Goal: Task Accomplishment & Management: Manage account settings

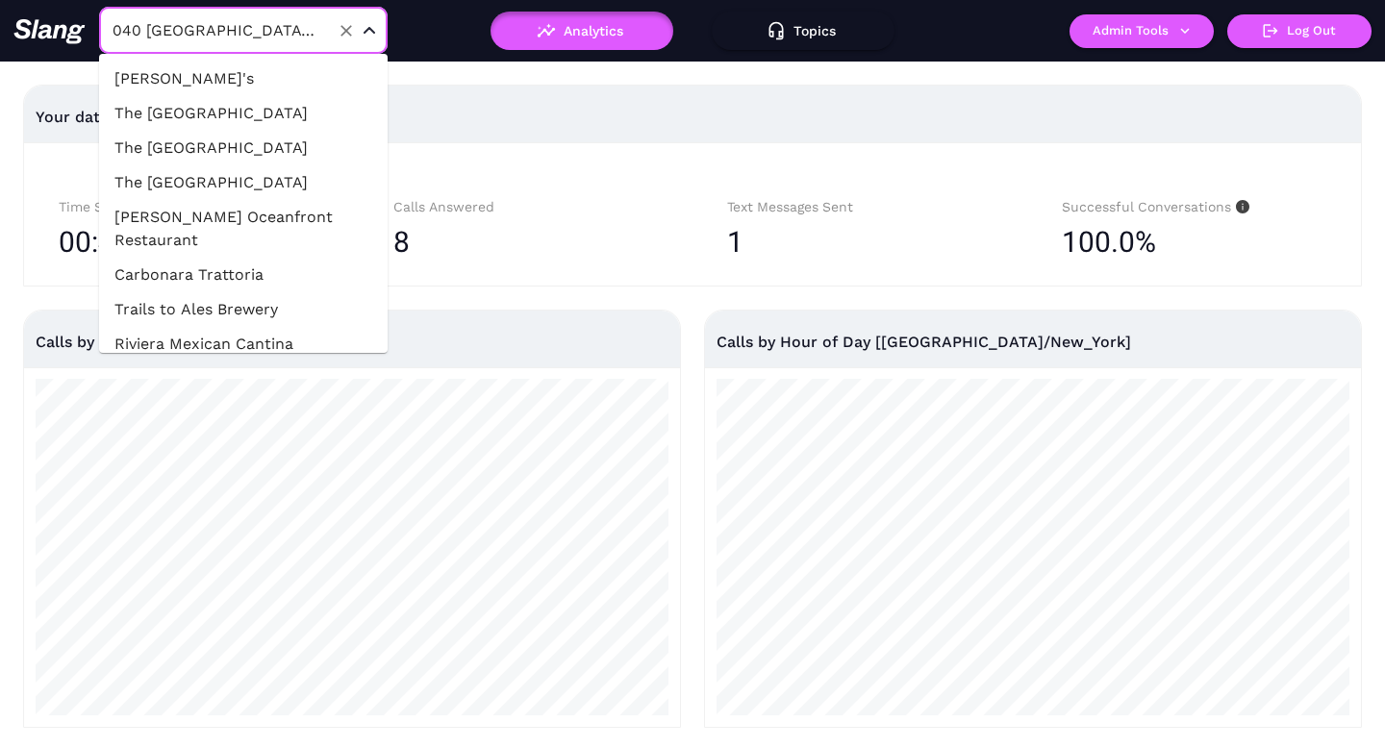
click at [174, 29] on input "040 [GEOGRAPHIC_DATA] [GEOGRAPHIC_DATA]" at bounding box center [214, 30] width 212 height 30
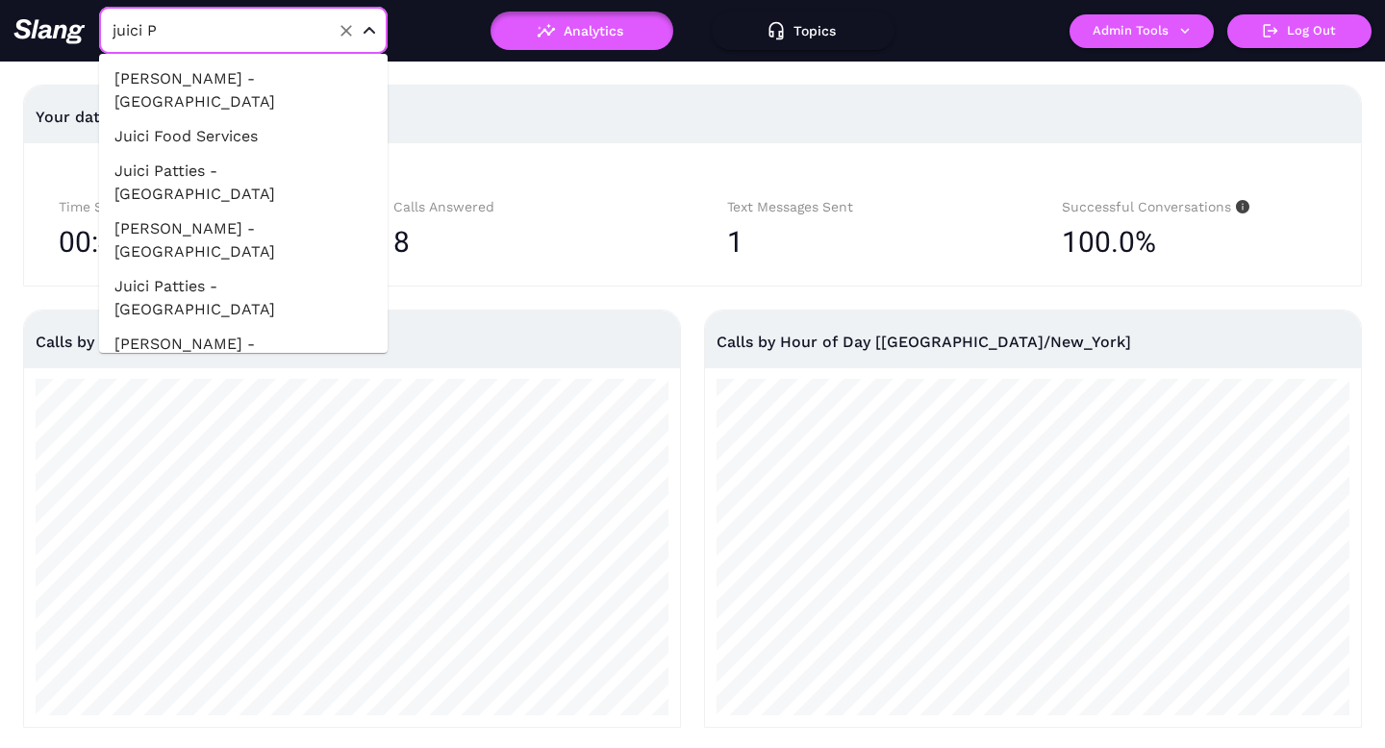
type input "juici Pa"
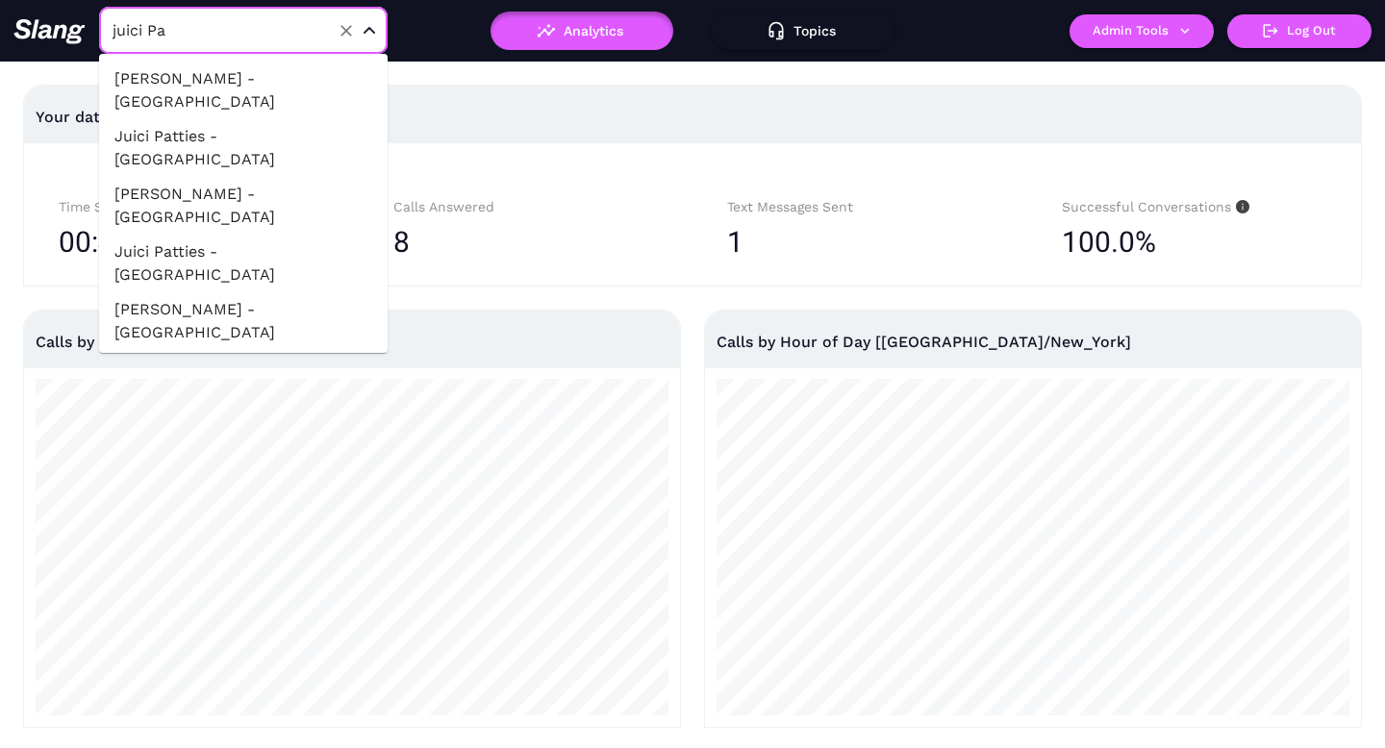
click at [276, 385] on li "Juici Patties - Sunrise" at bounding box center [243, 402] width 288 height 35
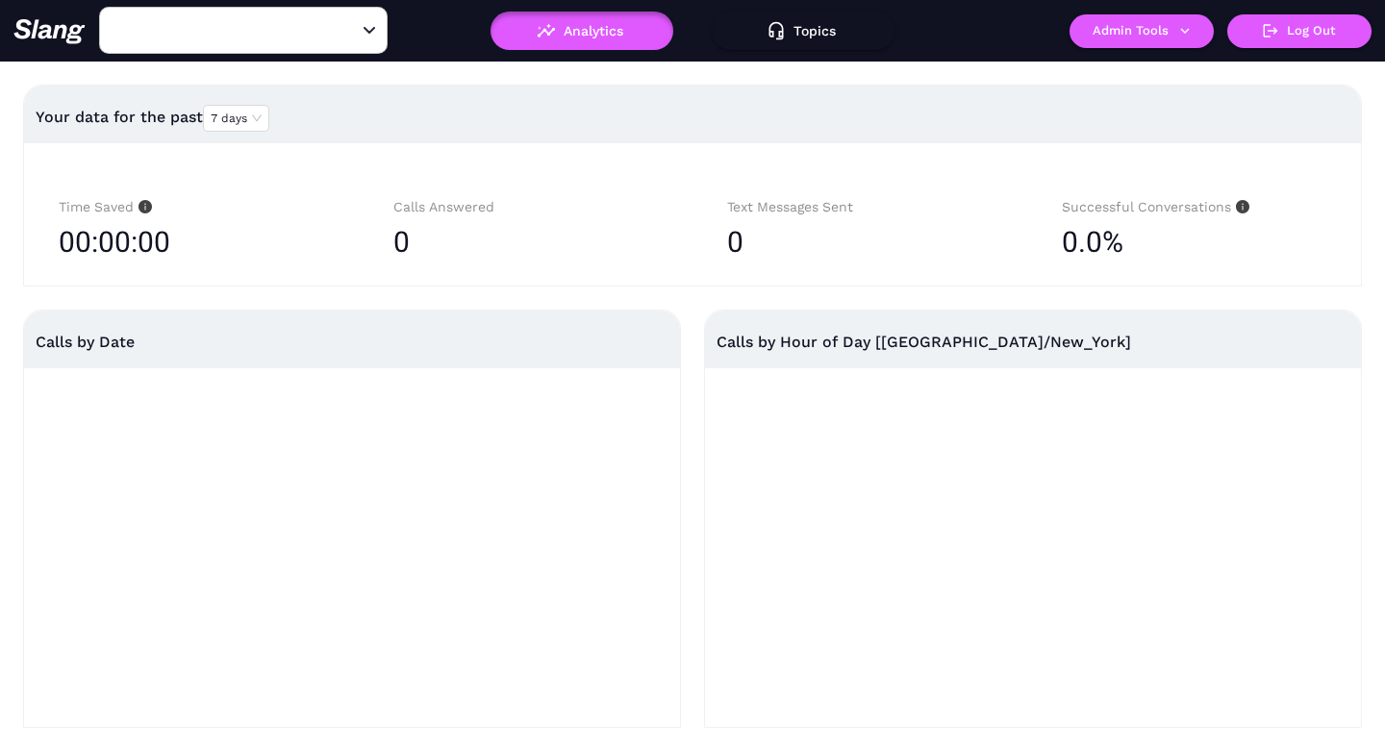
type input "Juici Patties - Sunrise"
click at [1176, 25] on icon "button" at bounding box center [1184, 30] width 17 height 17
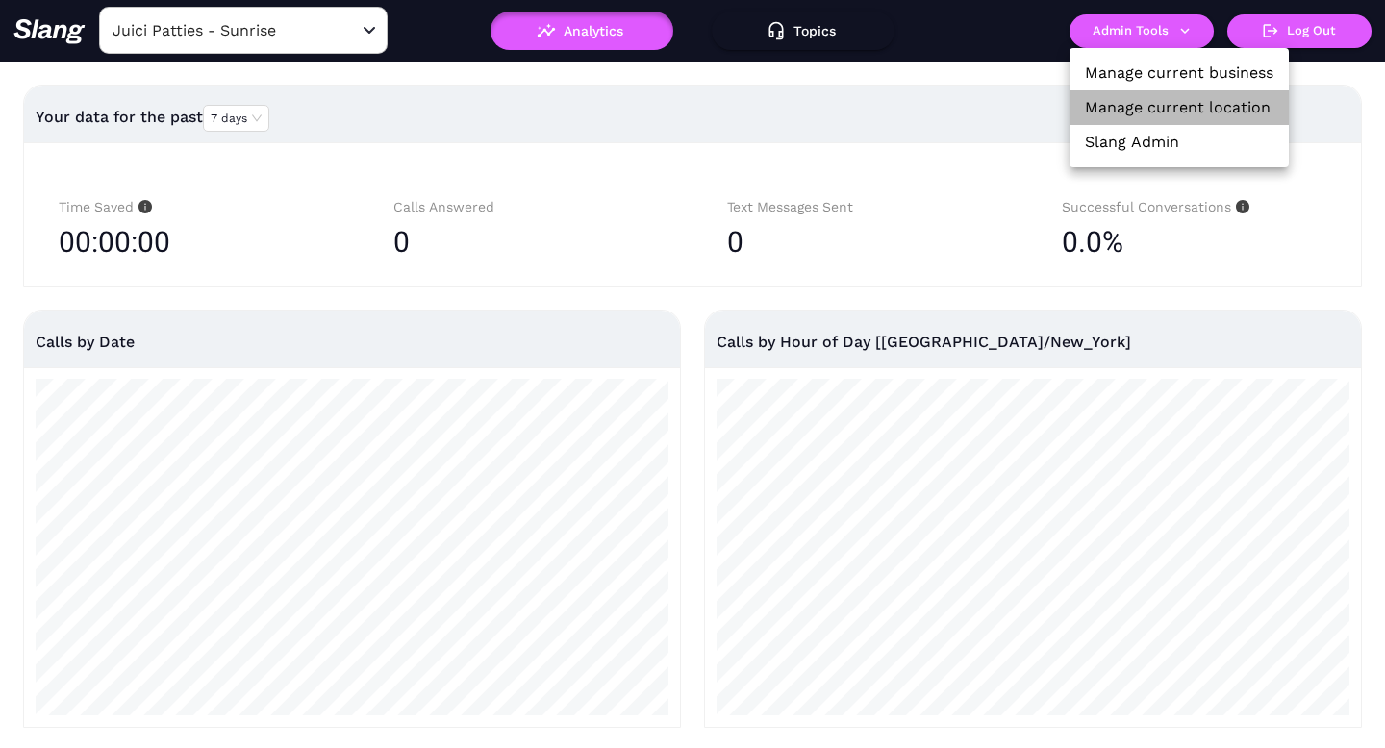
click at [1150, 100] on link "Manage current location" at bounding box center [1178, 107] width 186 height 23
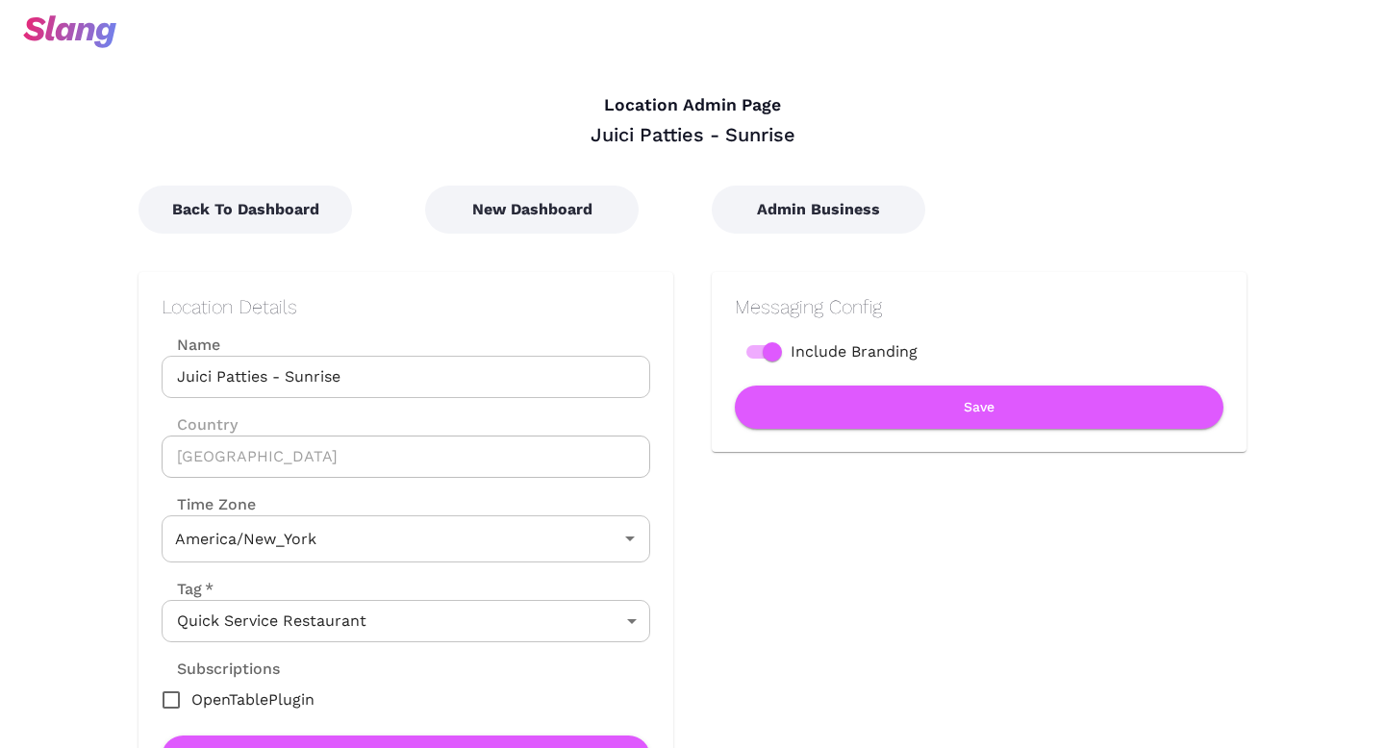
type input "Eastern Time"
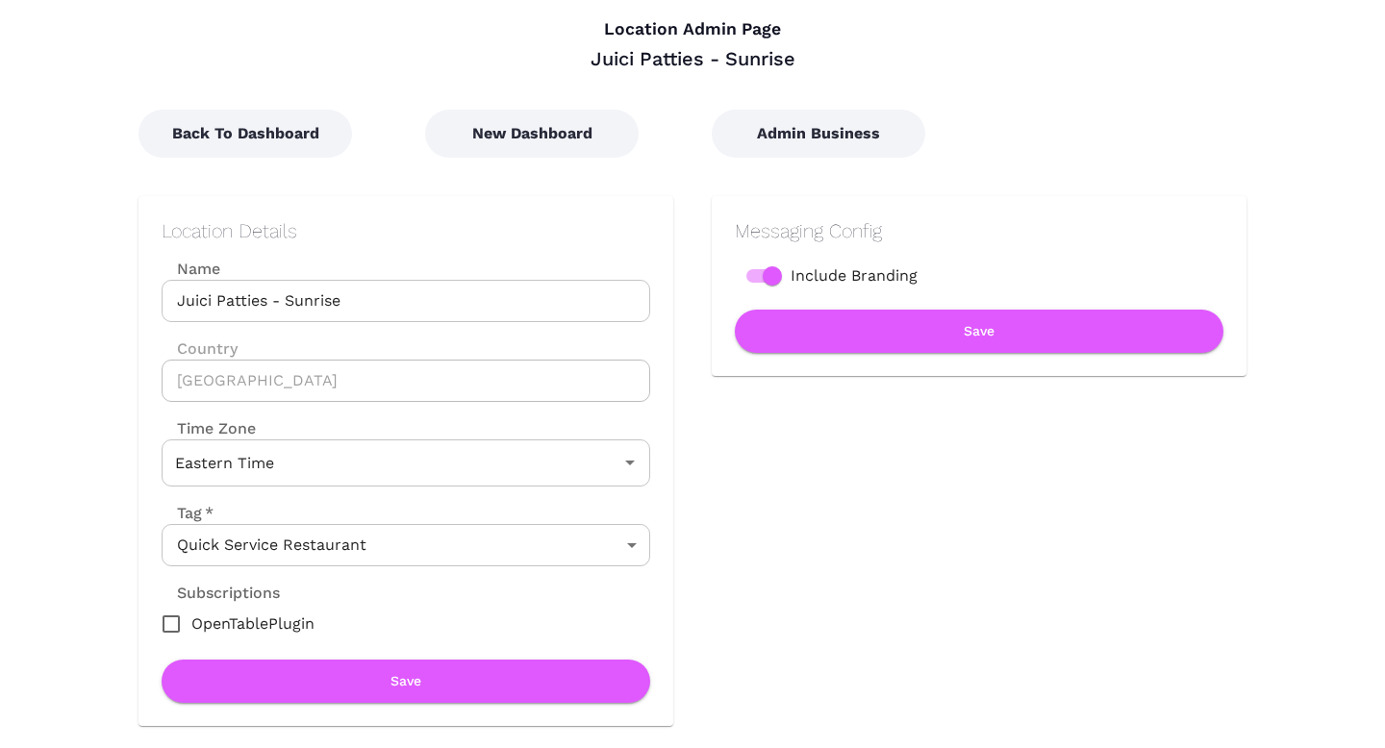
scroll to position [18, 0]
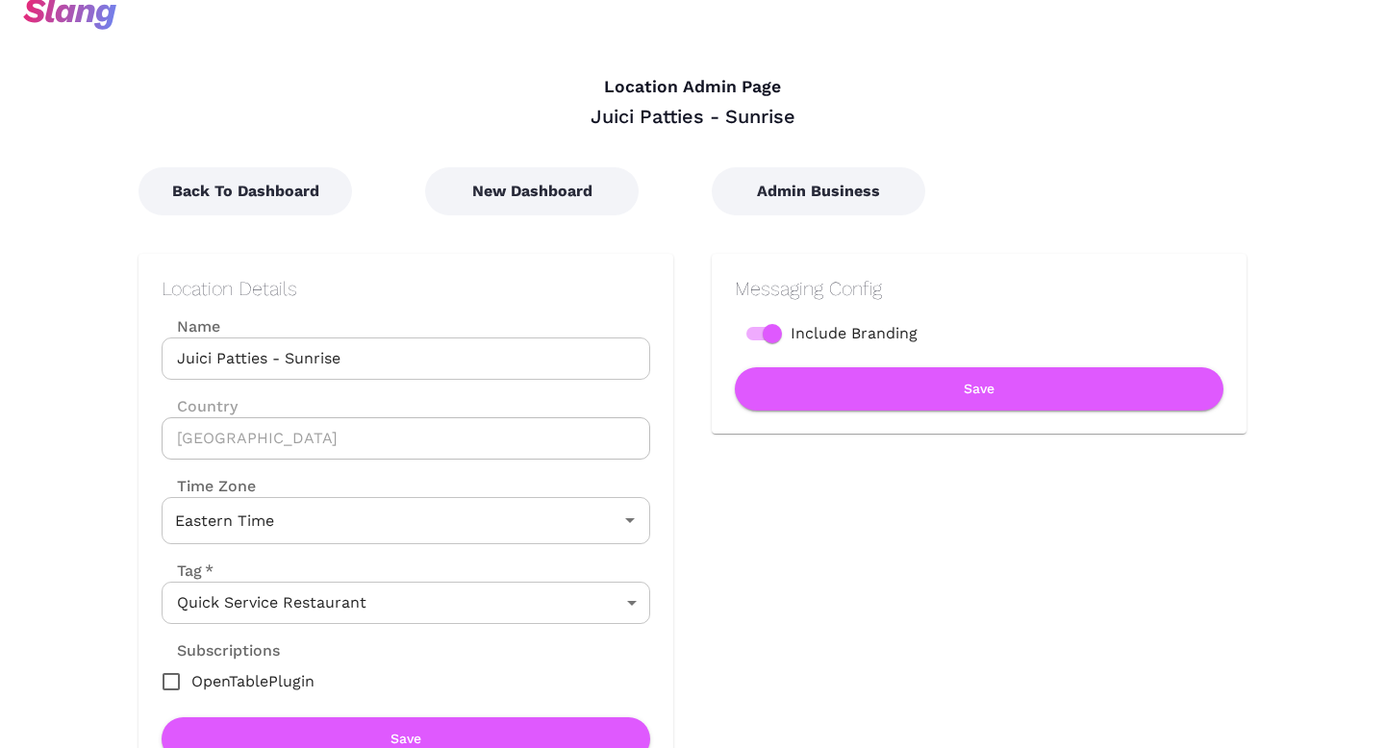
click at [807, 219] on div "Messaging Config Include Branding Save" at bounding box center [959, 499] width 573 height 568
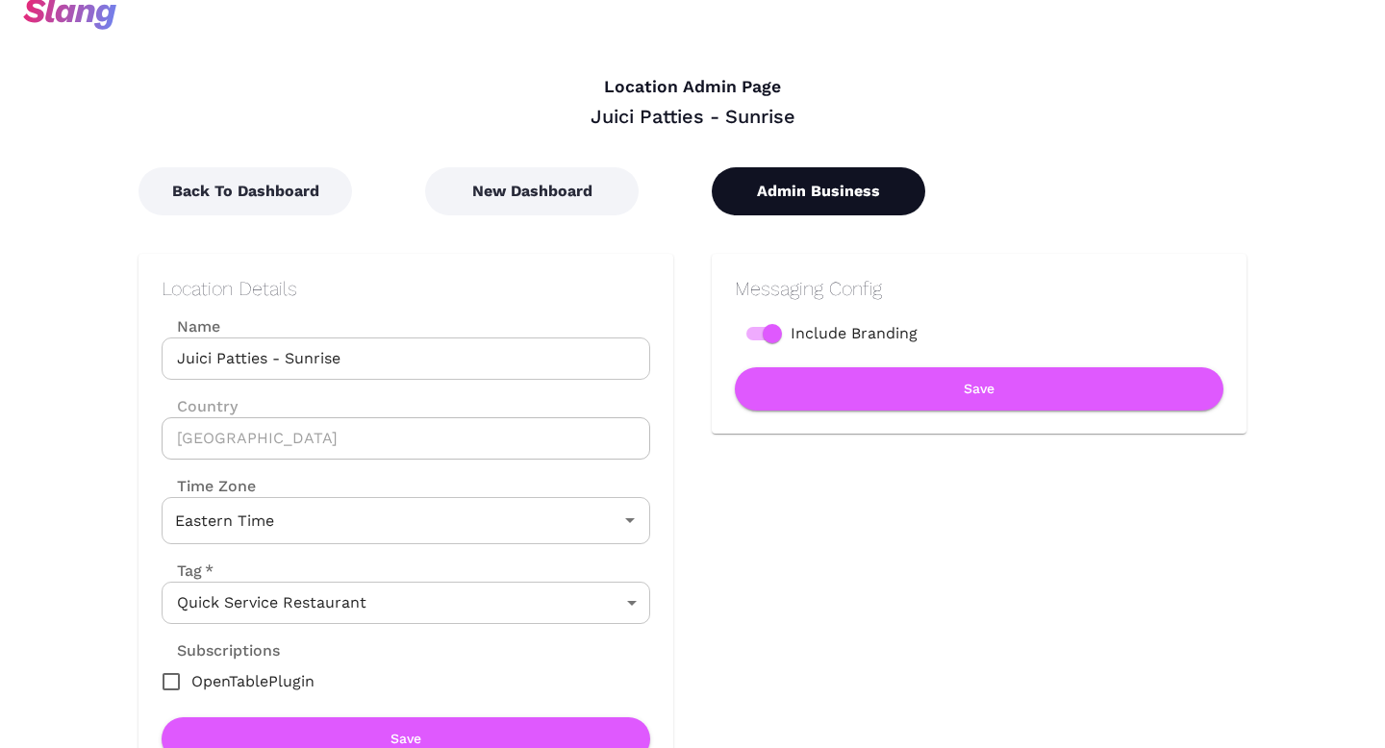
click at [807, 195] on button "Admin Business" at bounding box center [818, 191] width 213 height 48
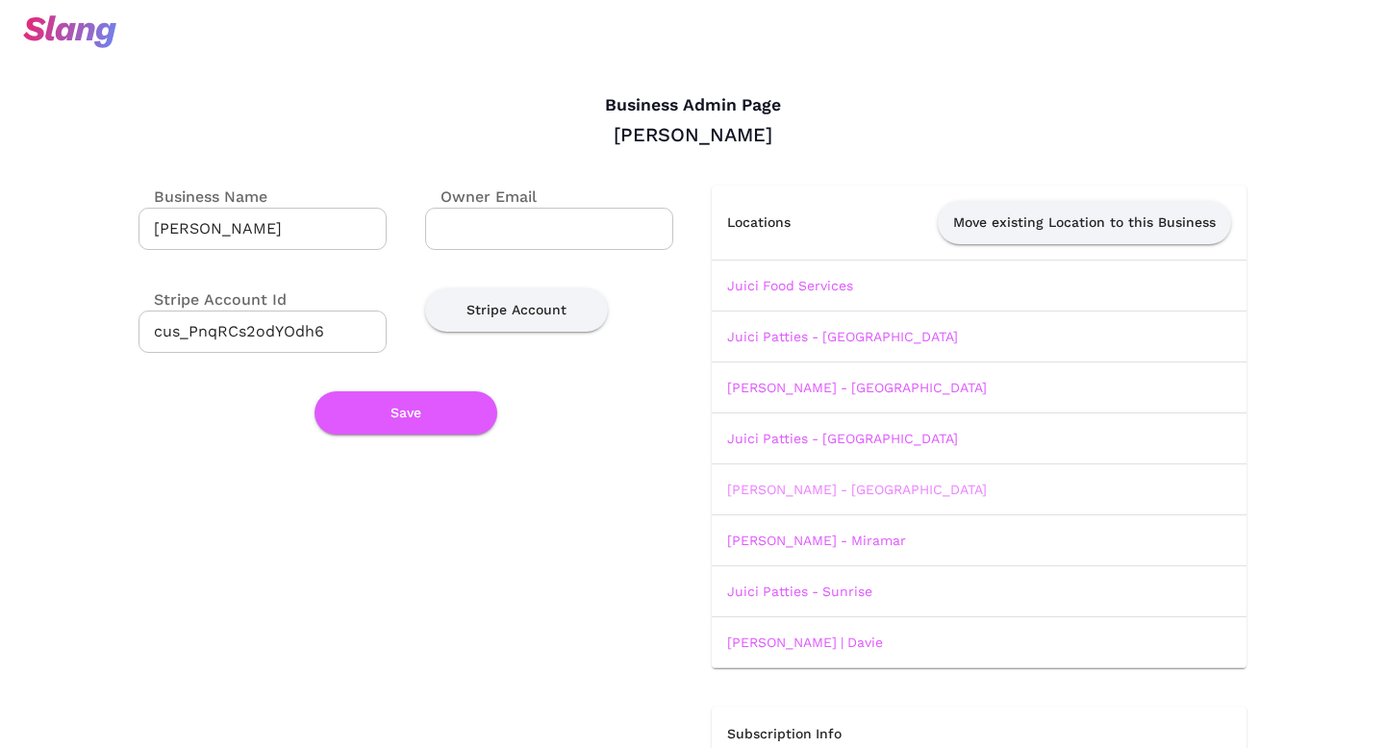
click at [844, 491] on link "[PERSON_NAME] - [GEOGRAPHIC_DATA]" at bounding box center [857, 489] width 260 height 15
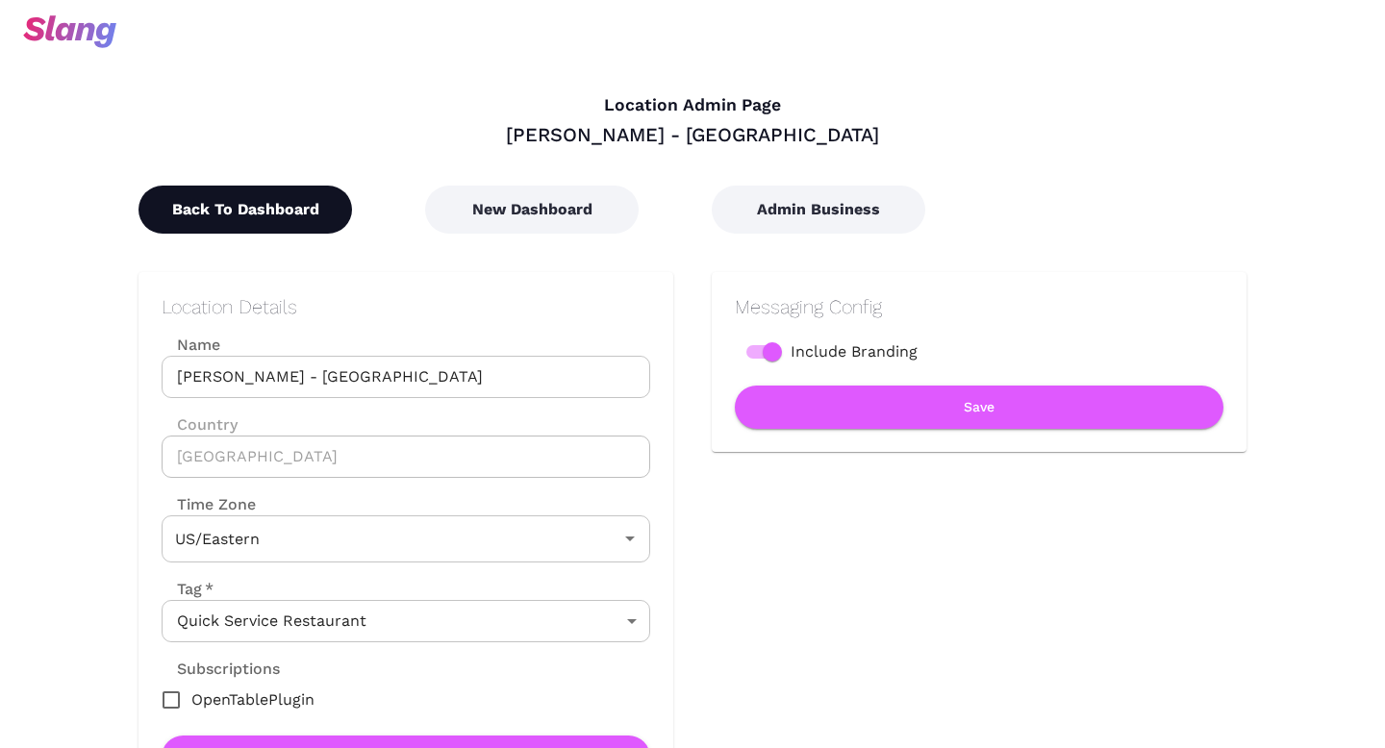
click at [290, 209] on button "Back To Dashboard" at bounding box center [244, 210] width 213 height 48
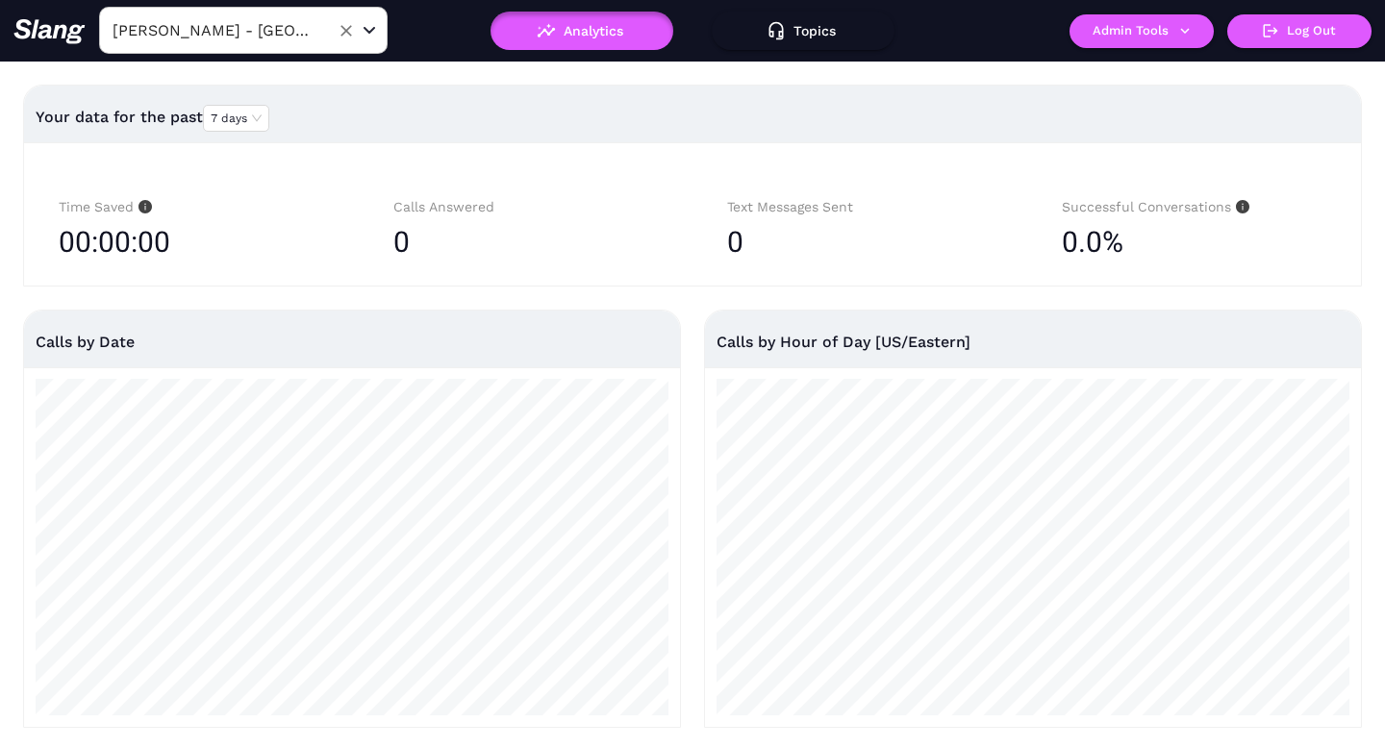
click at [369, 33] on icon "Open" at bounding box center [369, 30] width 10 height 5
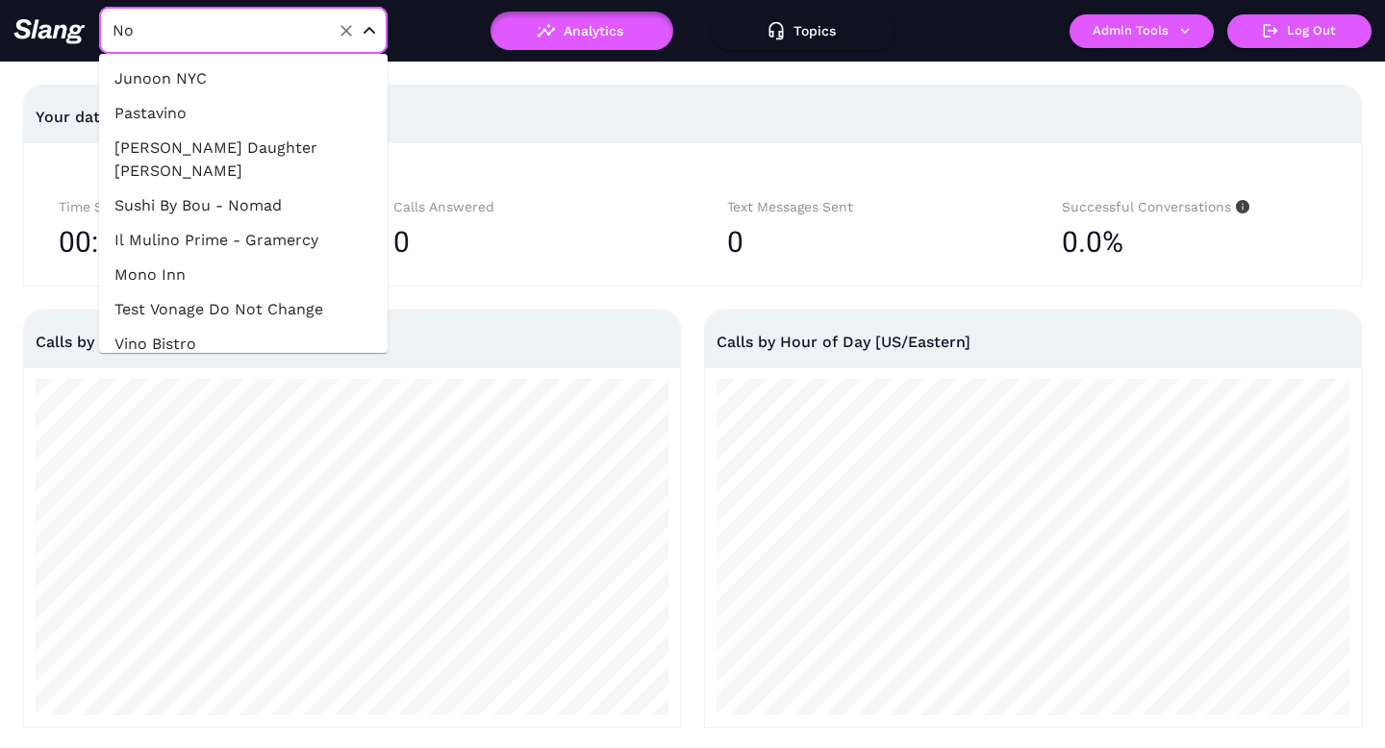
type input "N"
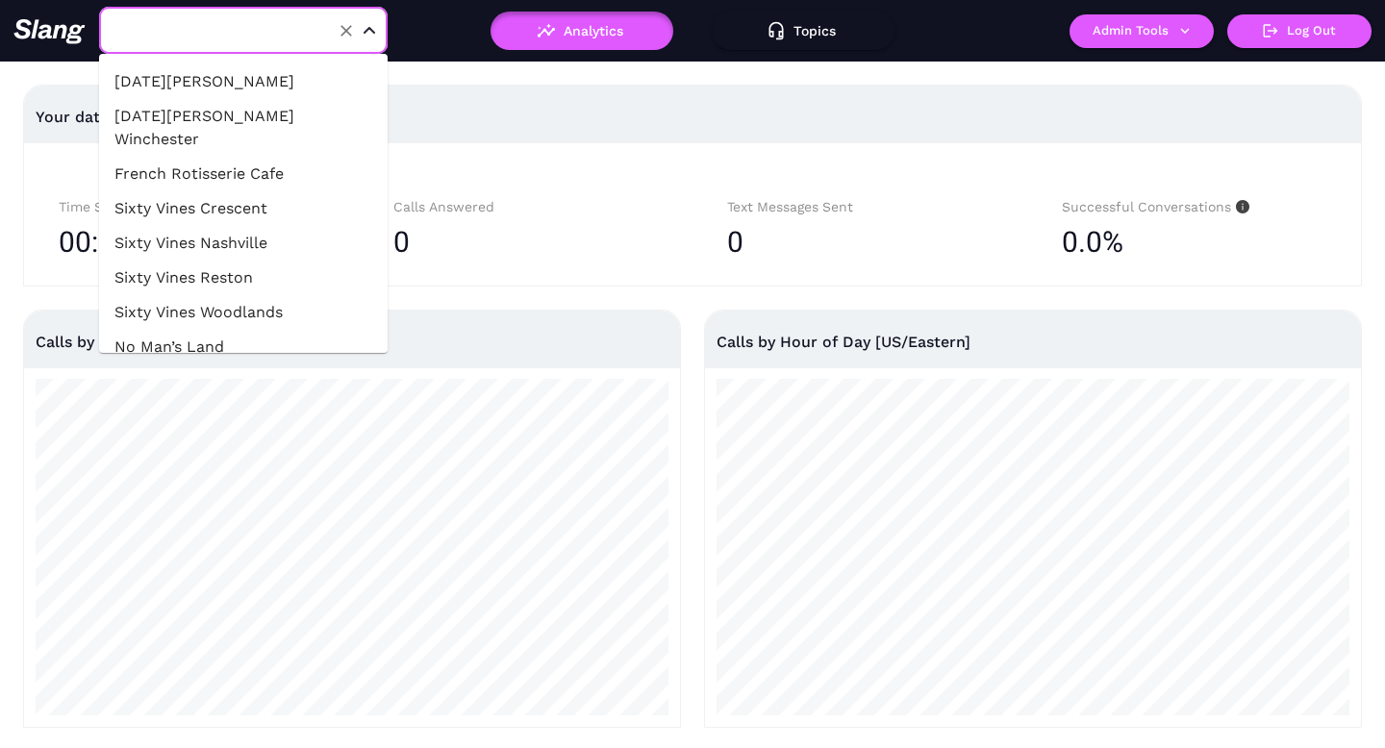
scroll to position [31281, 0]
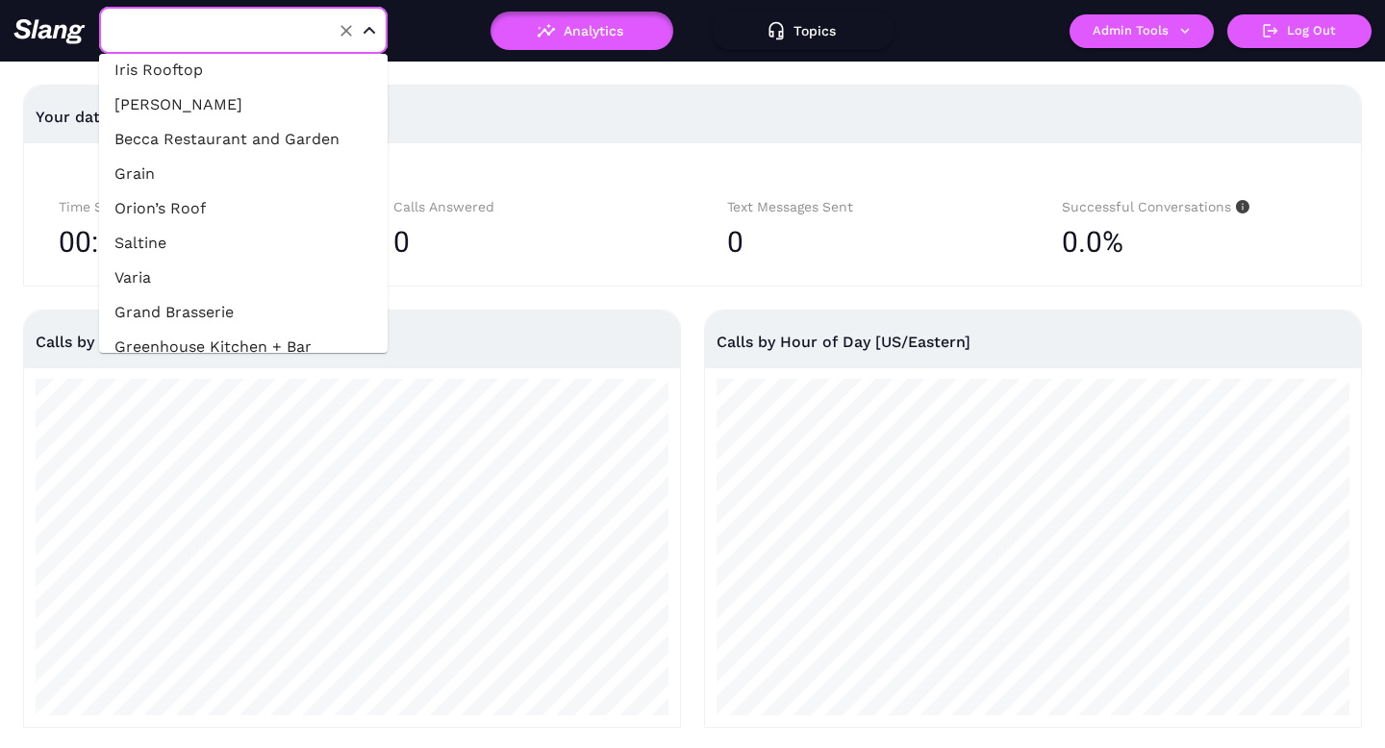
type input "[PERSON_NAME] - [GEOGRAPHIC_DATA]"
